Goal: Task Accomplishment & Management: Manage account settings

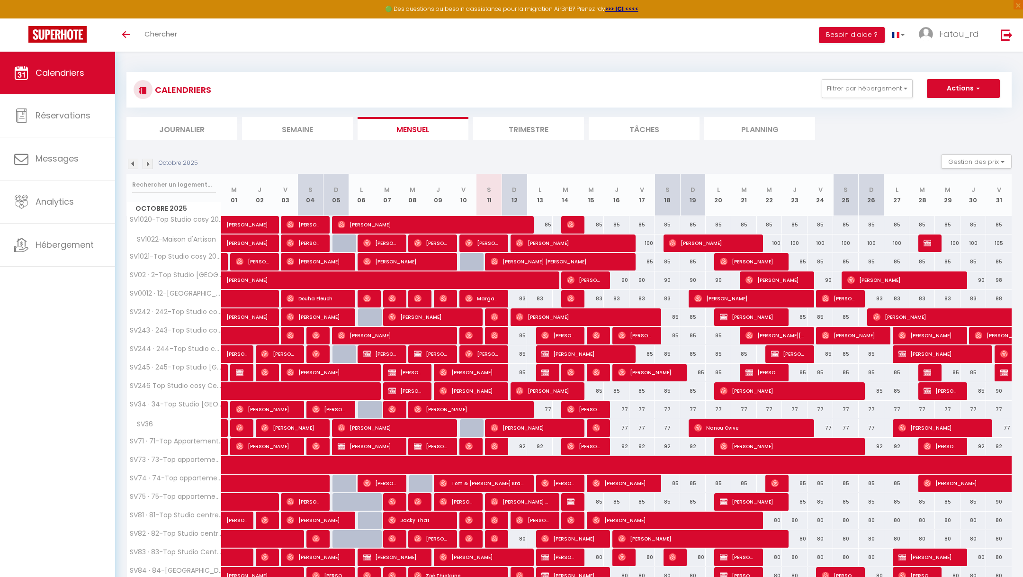
scroll to position [67, 0]
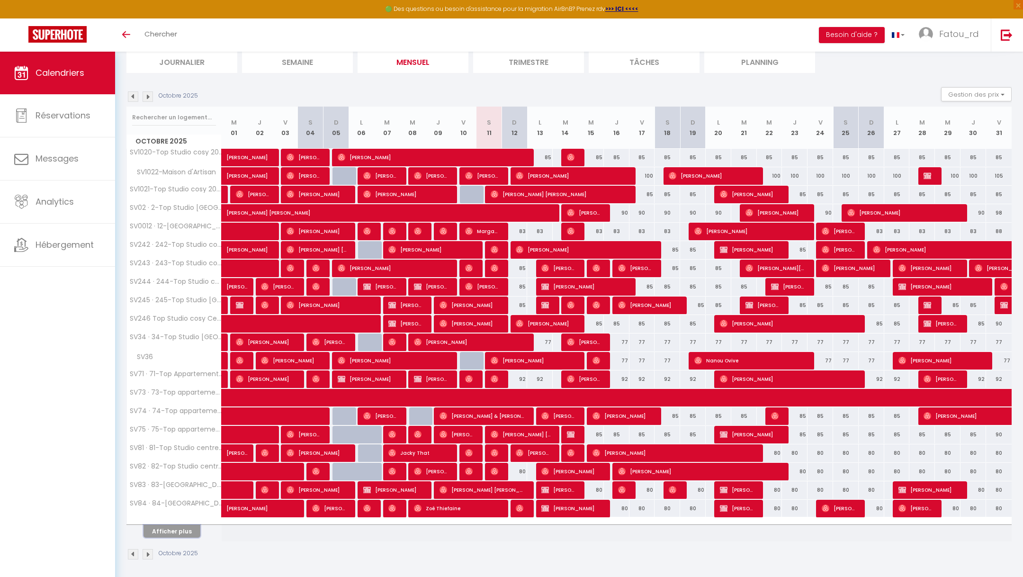
click at [182, 528] on button "Afficher plus" at bounding box center [172, 531] width 57 height 13
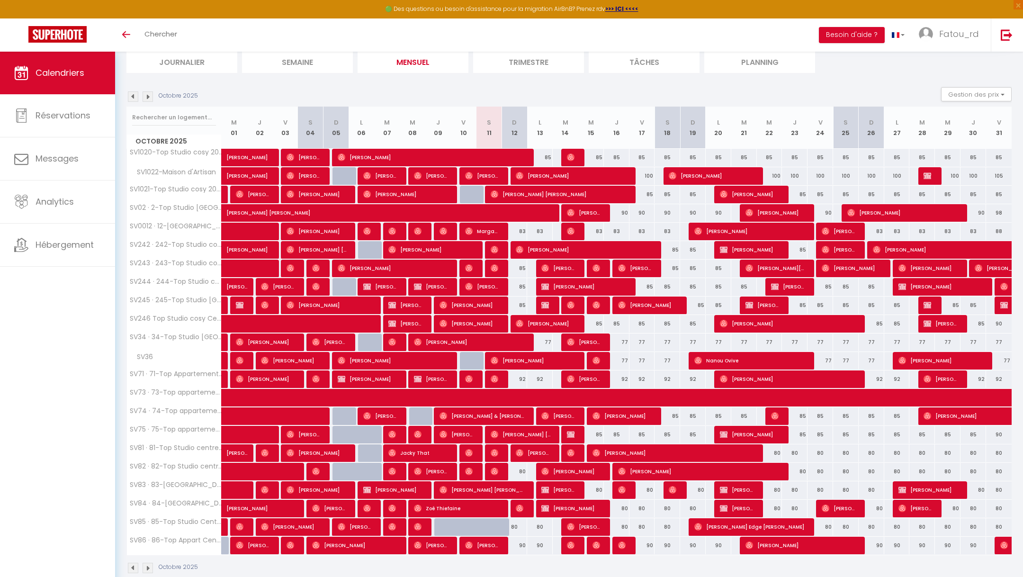
click at [470, 523] on div at bounding box center [473, 532] width 26 height 18
type input "80"
type input "Ven 10 Octobre 2025"
type input "Sam 11 Octobre 2025"
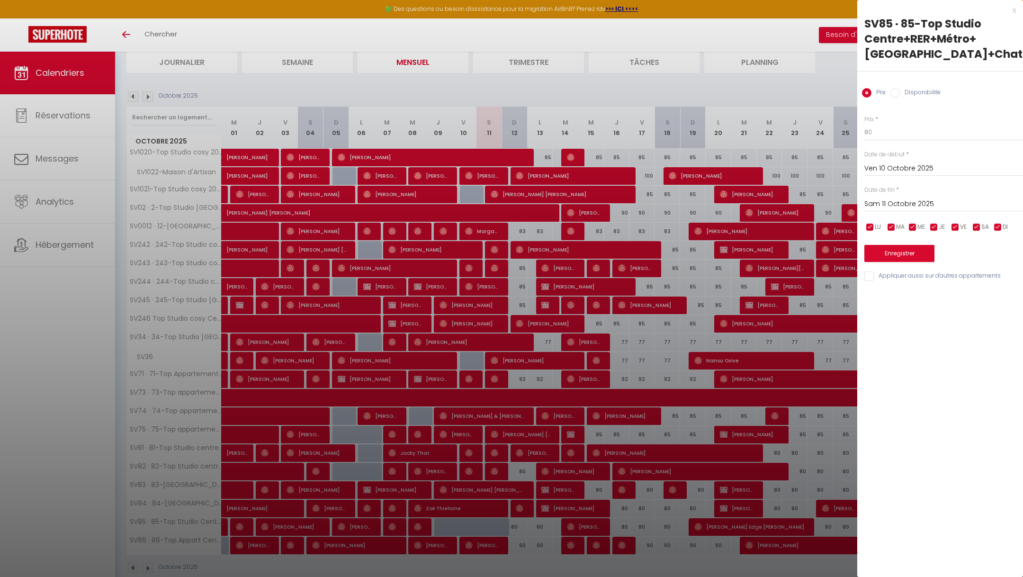
click at [585, 509] on div at bounding box center [511, 288] width 1023 height 577
